Goal: Task Accomplishment & Management: Manage account settings

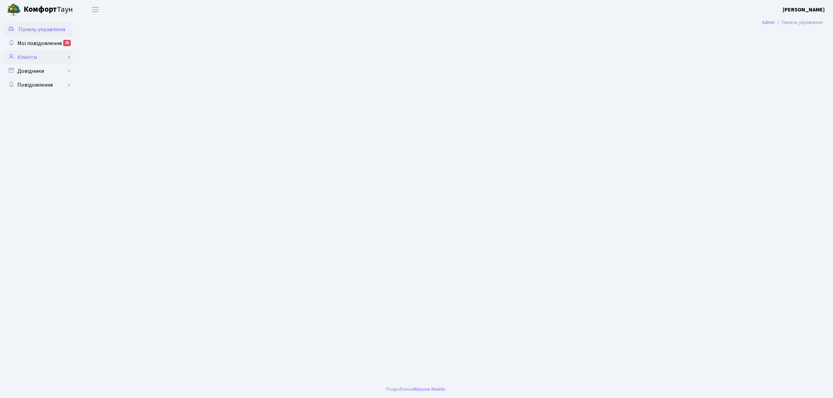
click at [27, 60] on link "Клієнти" at bounding box center [37, 57] width 69 height 14
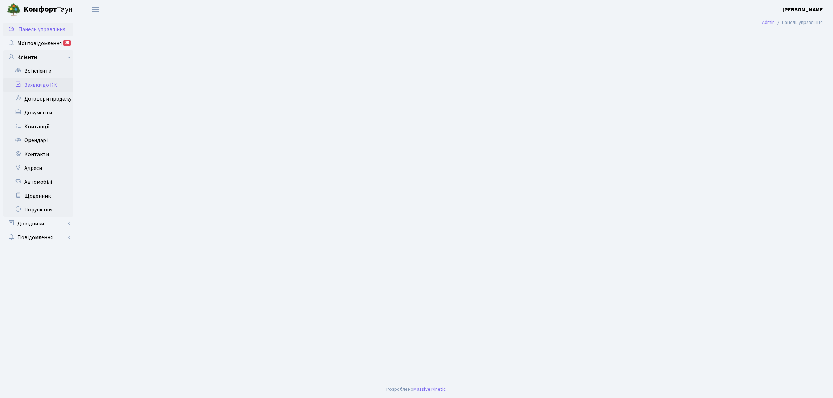
click at [47, 83] on link "Заявки до КК" at bounding box center [37, 85] width 69 height 14
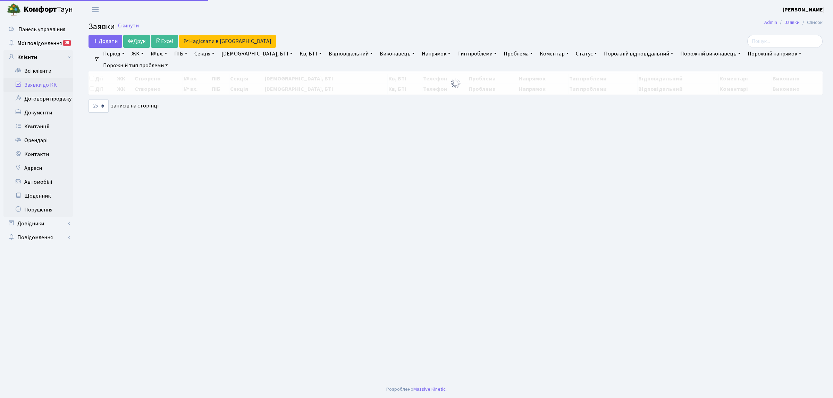
select select "25"
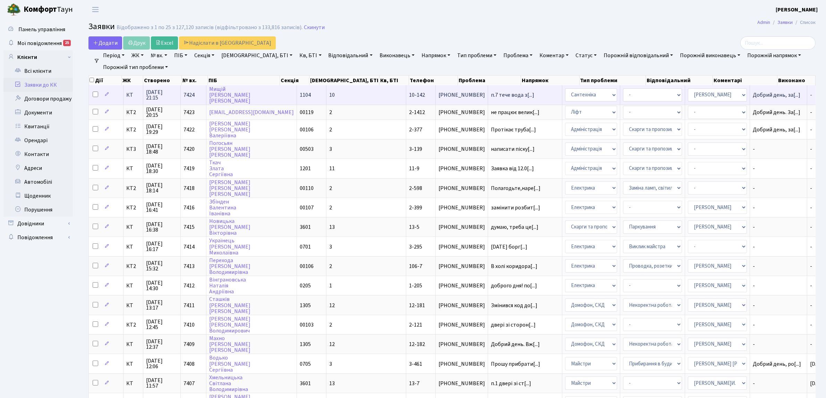
click at [131, 98] on td "КТ" at bounding box center [133, 94] width 20 height 19
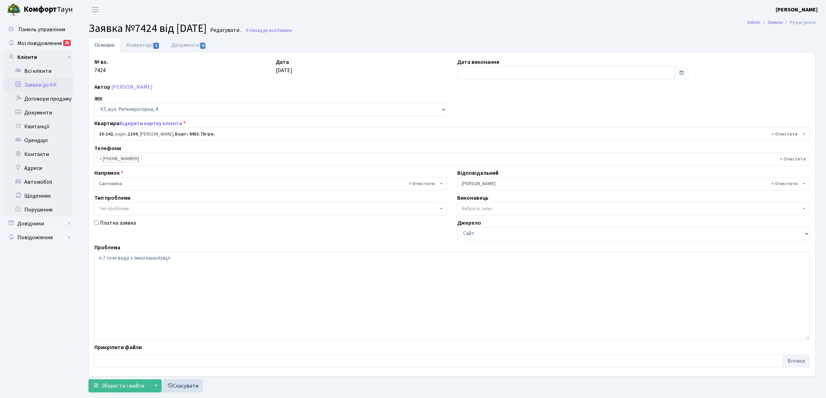
select select "6711"
click at [143, 45] on link "Коментарі 1" at bounding box center [142, 45] width 45 height 14
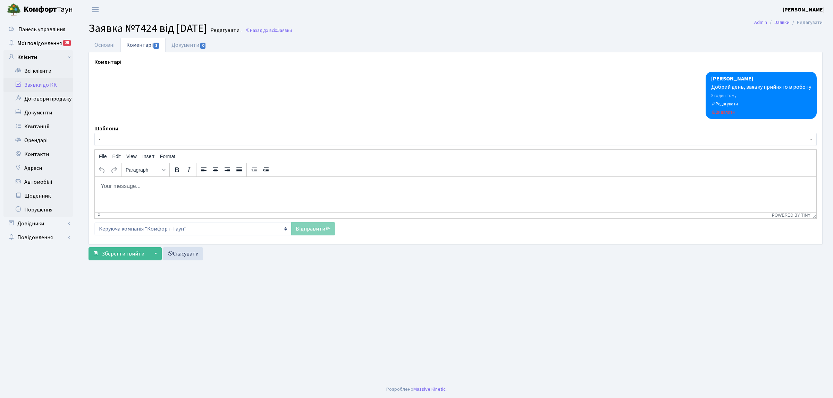
drag, startPoint x: 157, startPoint y: 186, endPoint x: 144, endPoint y: 189, distance: 14.0
click at [154, 186] on p "Rich Text Area. Press ALT-0 for help." at bounding box center [455, 186] width 710 height 8
click at [317, 231] on link "Відправити" at bounding box center [313, 228] width 44 height 13
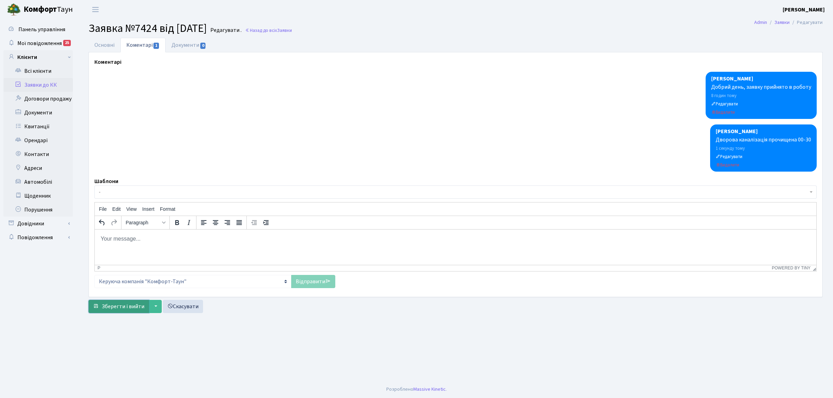
click at [124, 310] on span "Зберегти і вийти" at bounding box center [123, 307] width 43 height 8
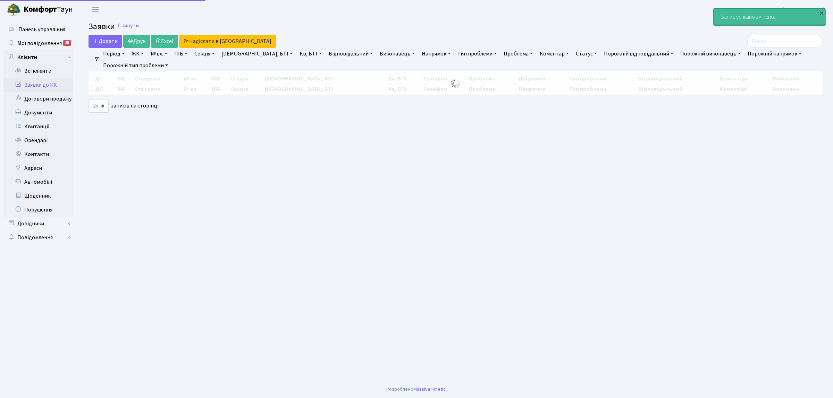
select select "25"
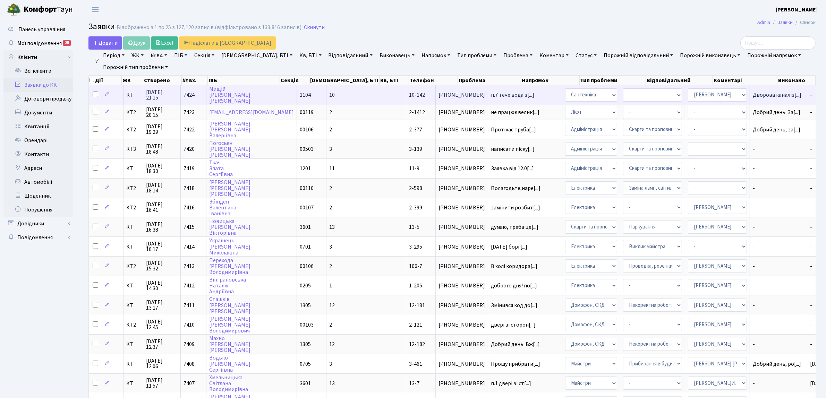
click at [129, 98] on td "КТ" at bounding box center [133, 94] width 20 height 19
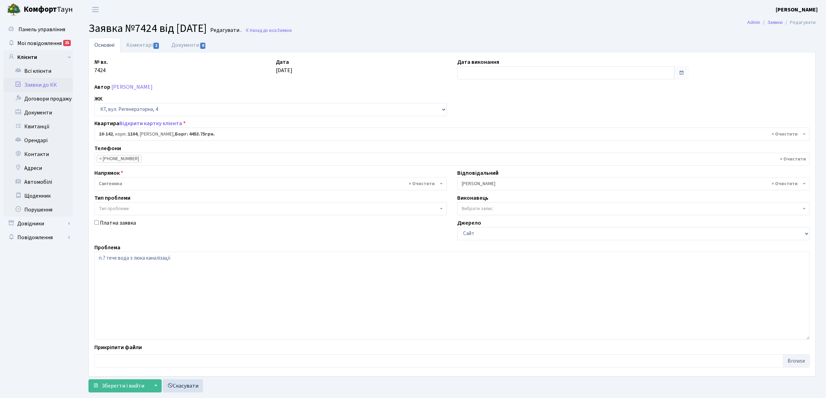
select select "6711"
click at [497, 72] on input "text" at bounding box center [565, 72] width 217 height 13
click at [495, 151] on td "28" at bounding box center [495, 150] width 10 height 10
type input "[DATE]"
click at [139, 384] on span "Зберегти і вийти" at bounding box center [123, 386] width 43 height 8
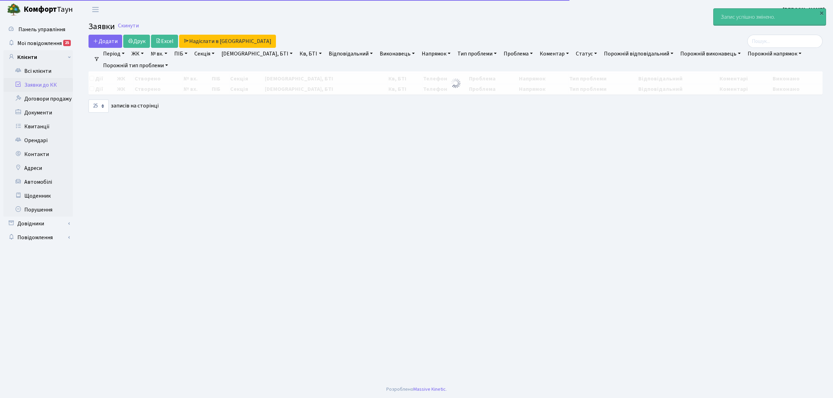
select select "25"
